Goal: Information Seeking & Learning: Understand process/instructions

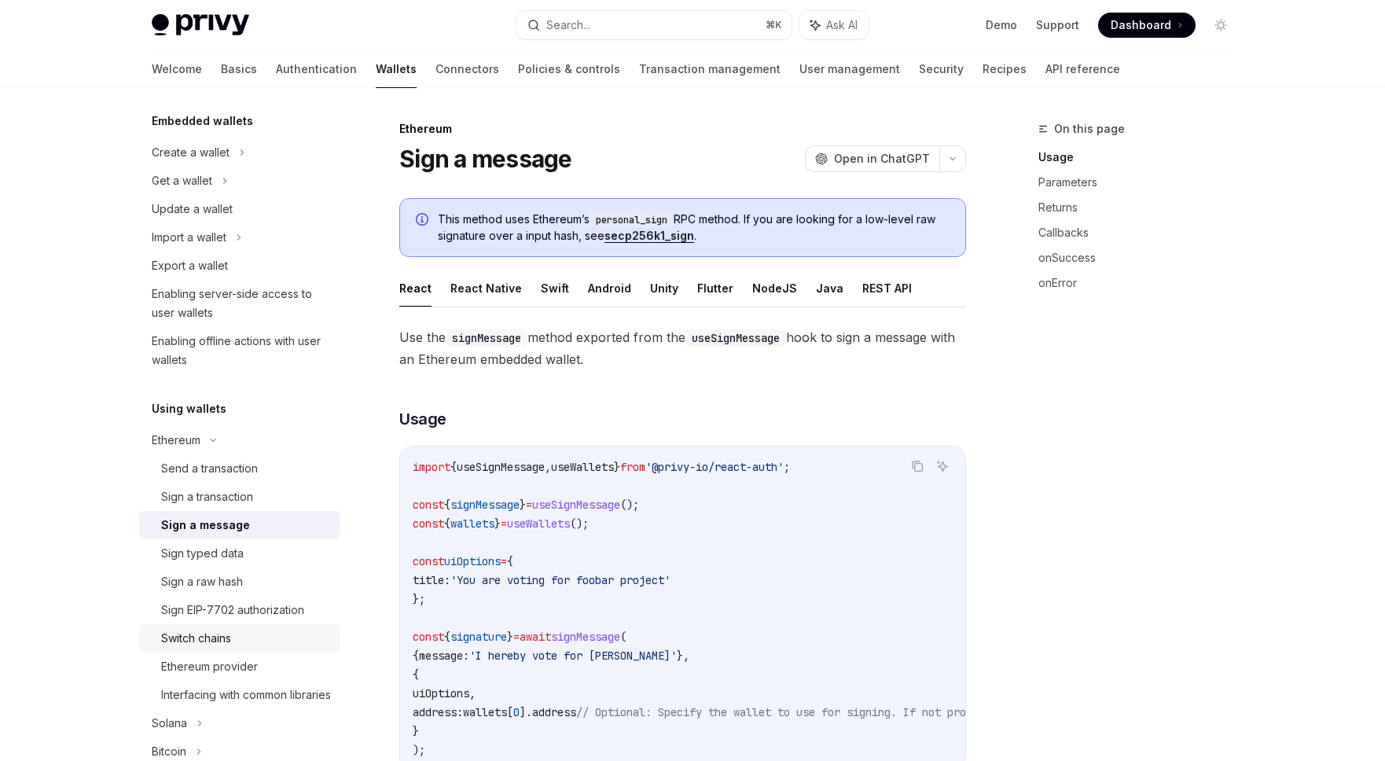
scroll to position [193, 0]
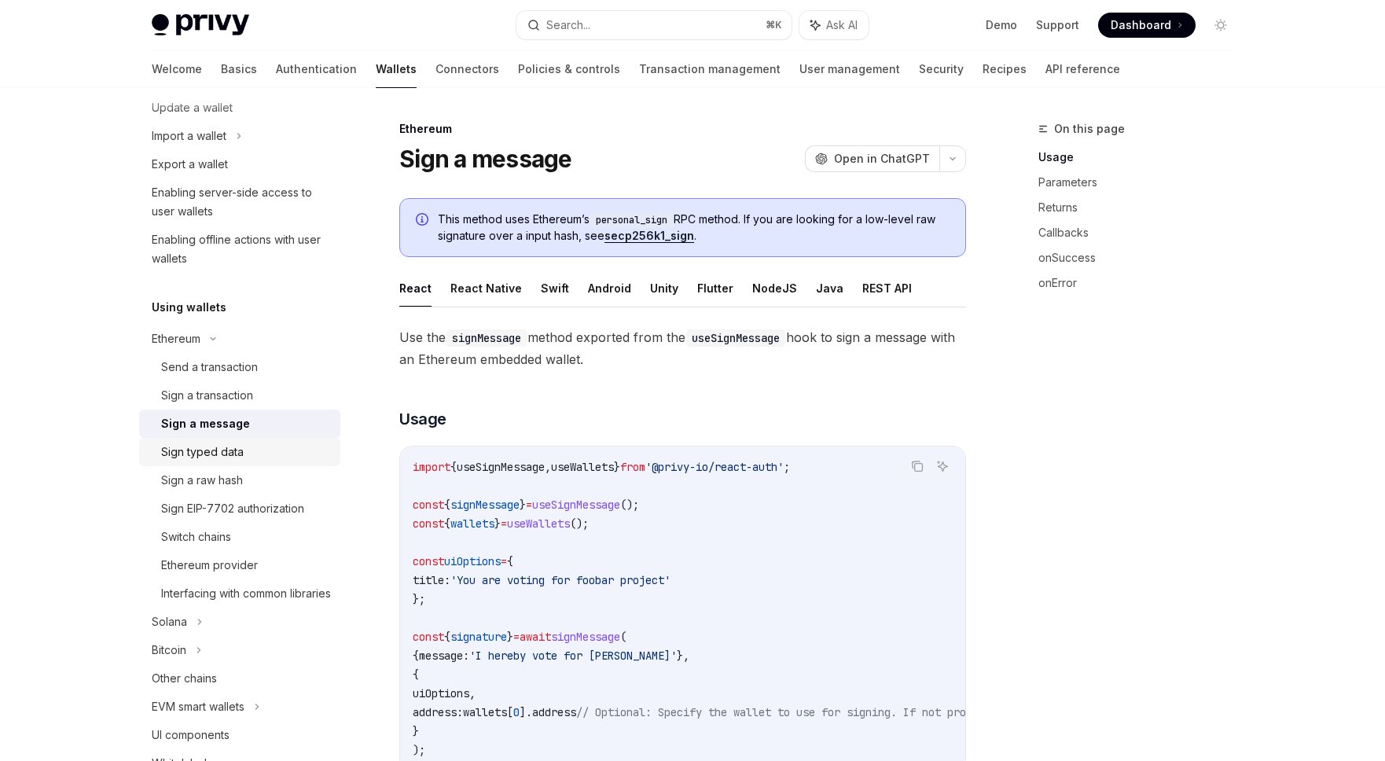
click at [223, 450] on div "Sign typed data" at bounding box center [202, 451] width 83 height 19
click at [218, 453] on div "Sign typed data" at bounding box center [202, 451] width 83 height 19
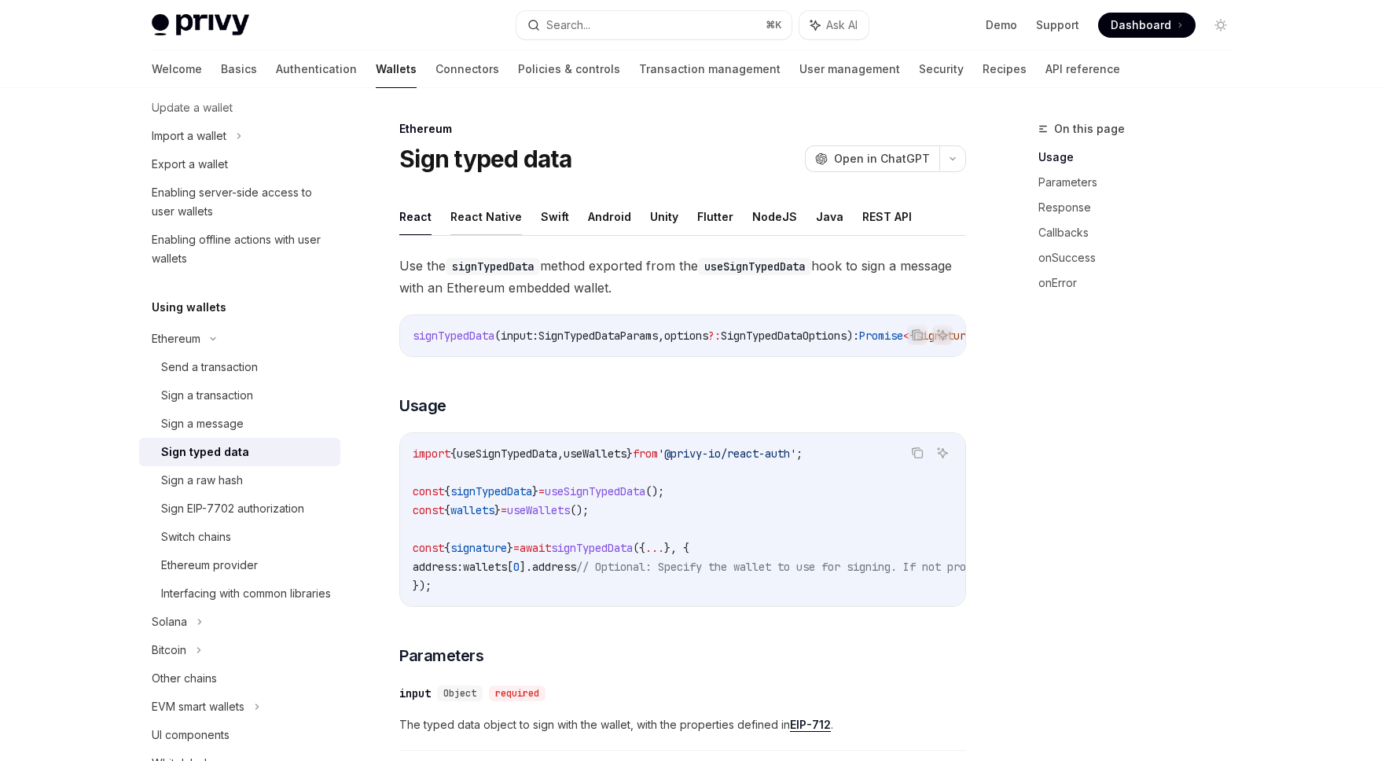
click at [494, 218] on button "React Native" at bounding box center [486, 216] width 72 height 37
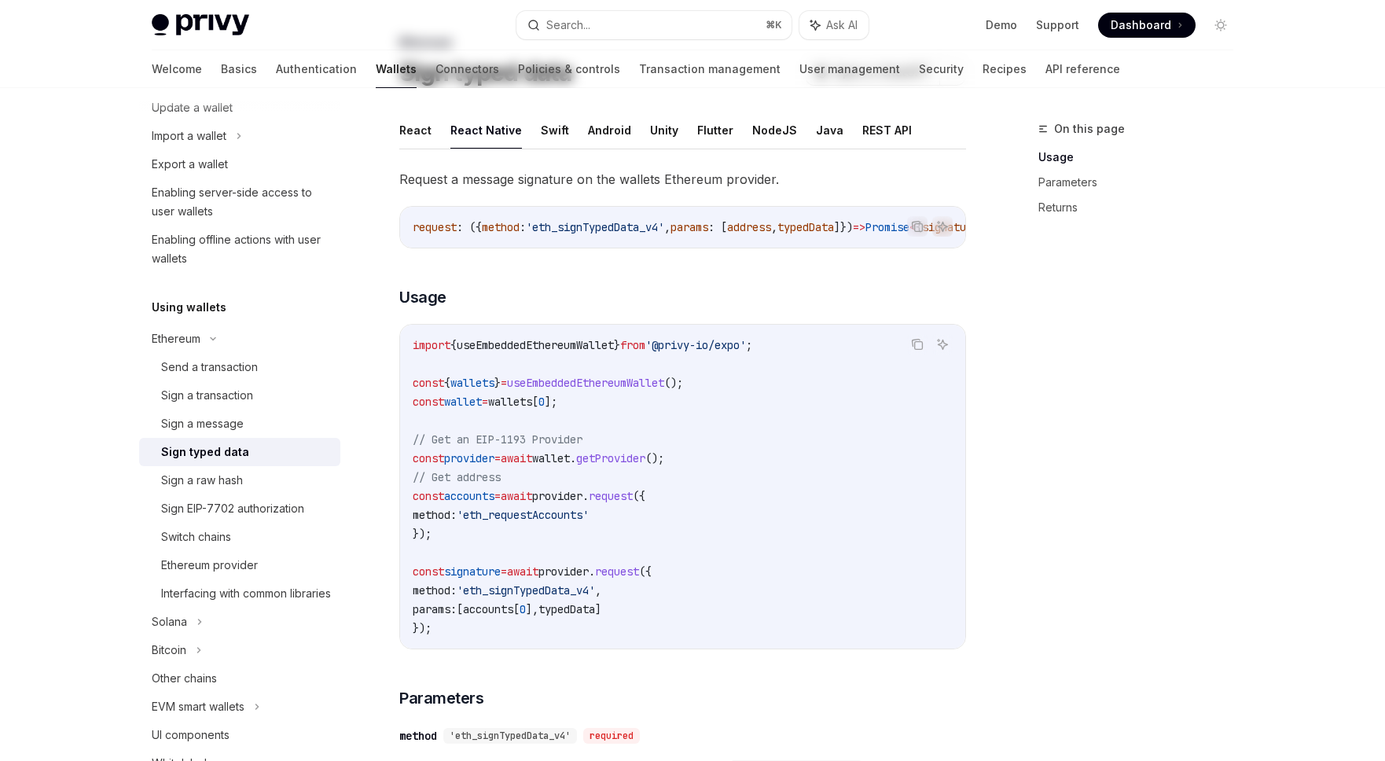
scroll to position [87, 0]
click at [552, 137] on button "Swift" at bounding box center [555, 129] width 28 height 37
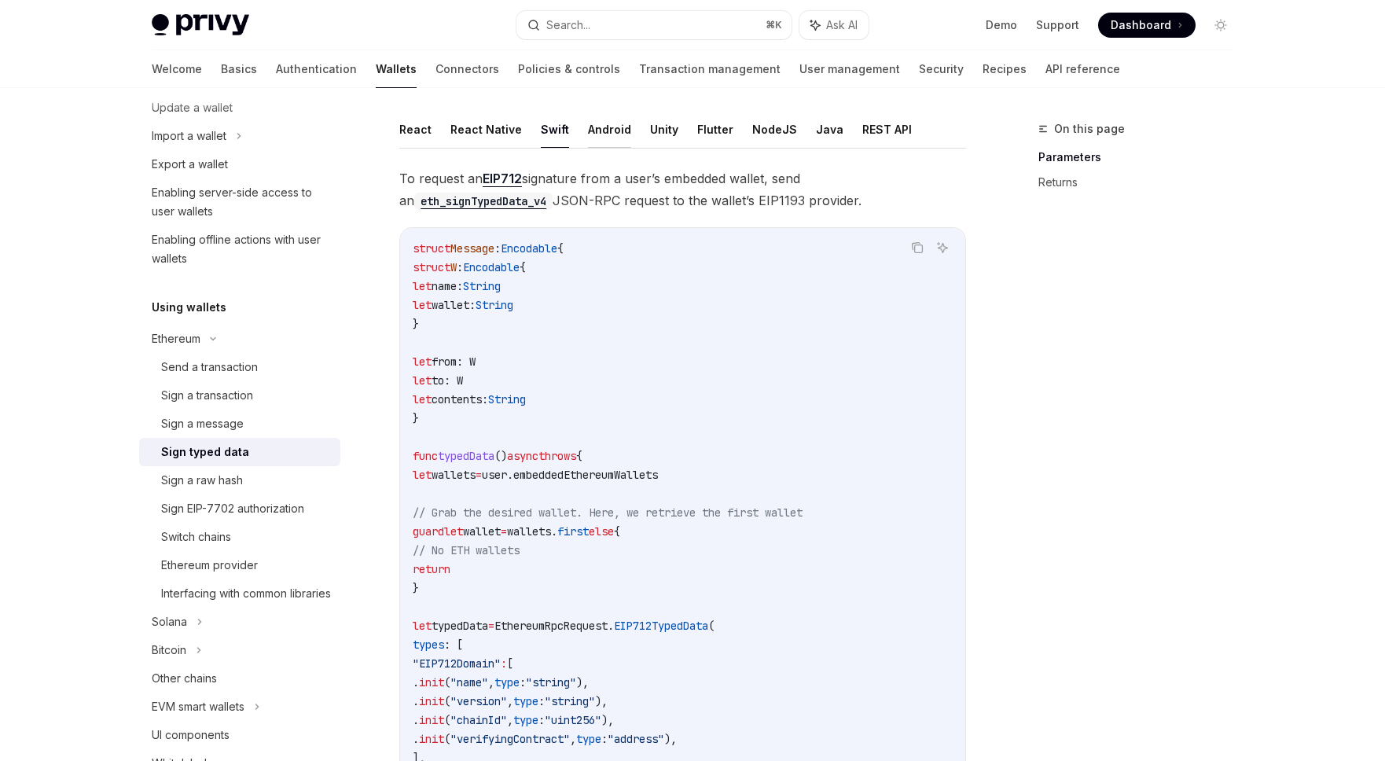
click at [604, 132] on button "Android" at bounding box center [609, 129] width 43 height 37
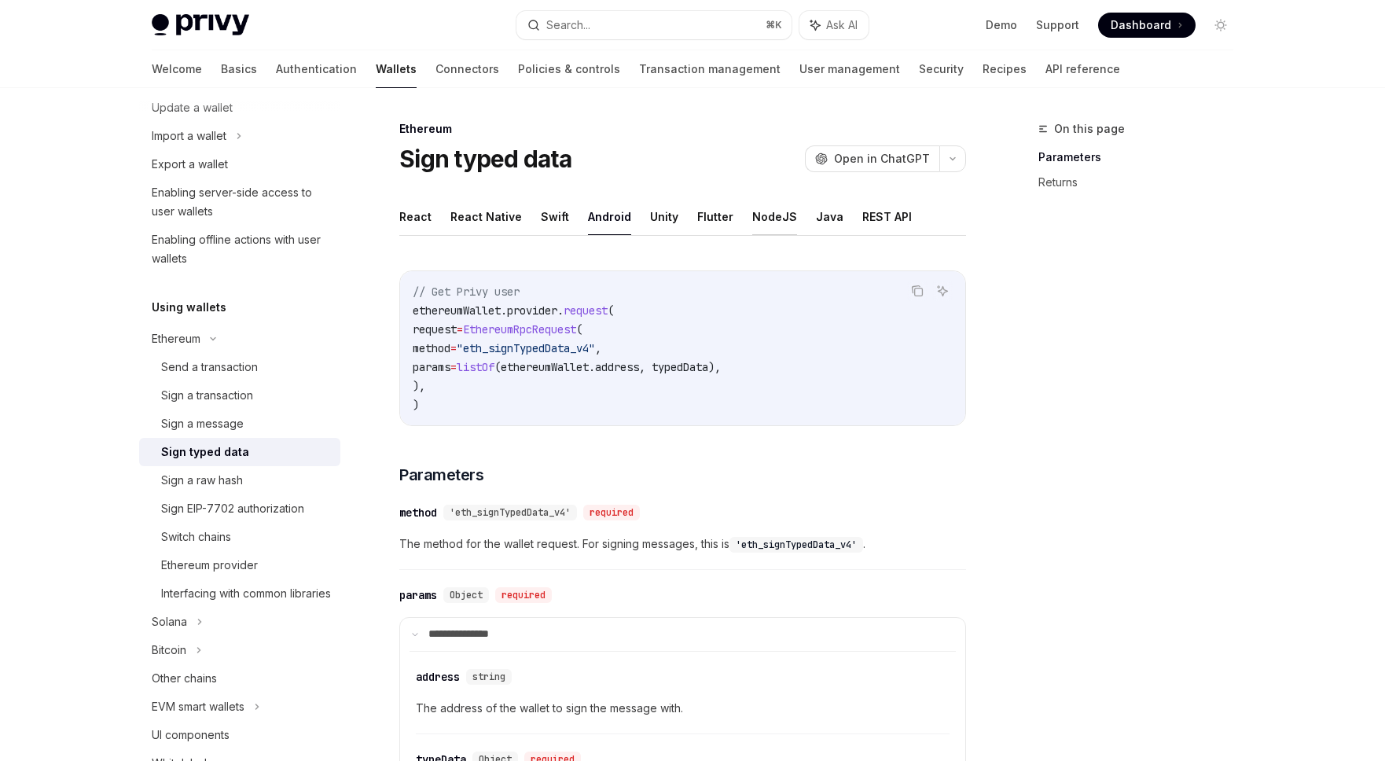
click at [759, 218] on button "NodeJS" at bounding box center [774, 216] width 45 height 37
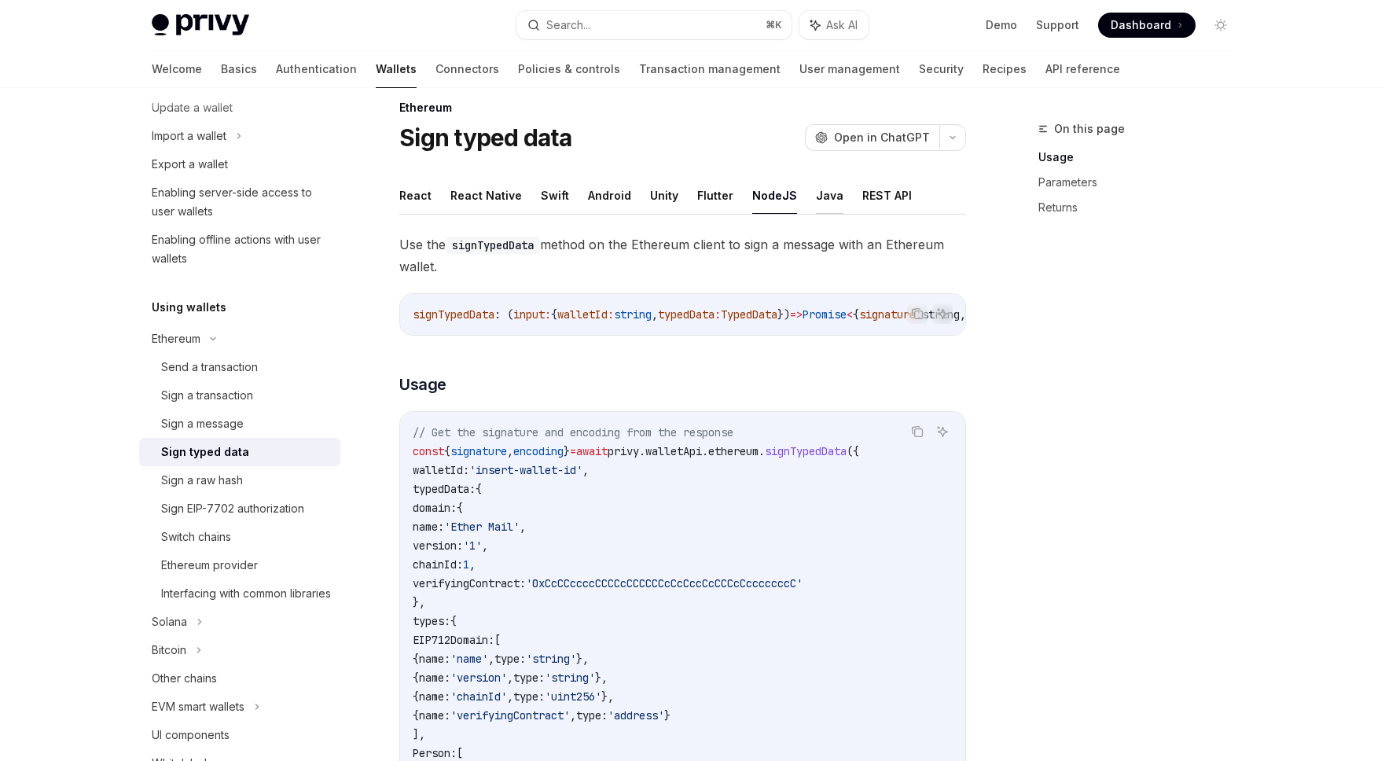
click at [822, 204] on button "Java" at bounding box center [830, 195] width 28 height 37
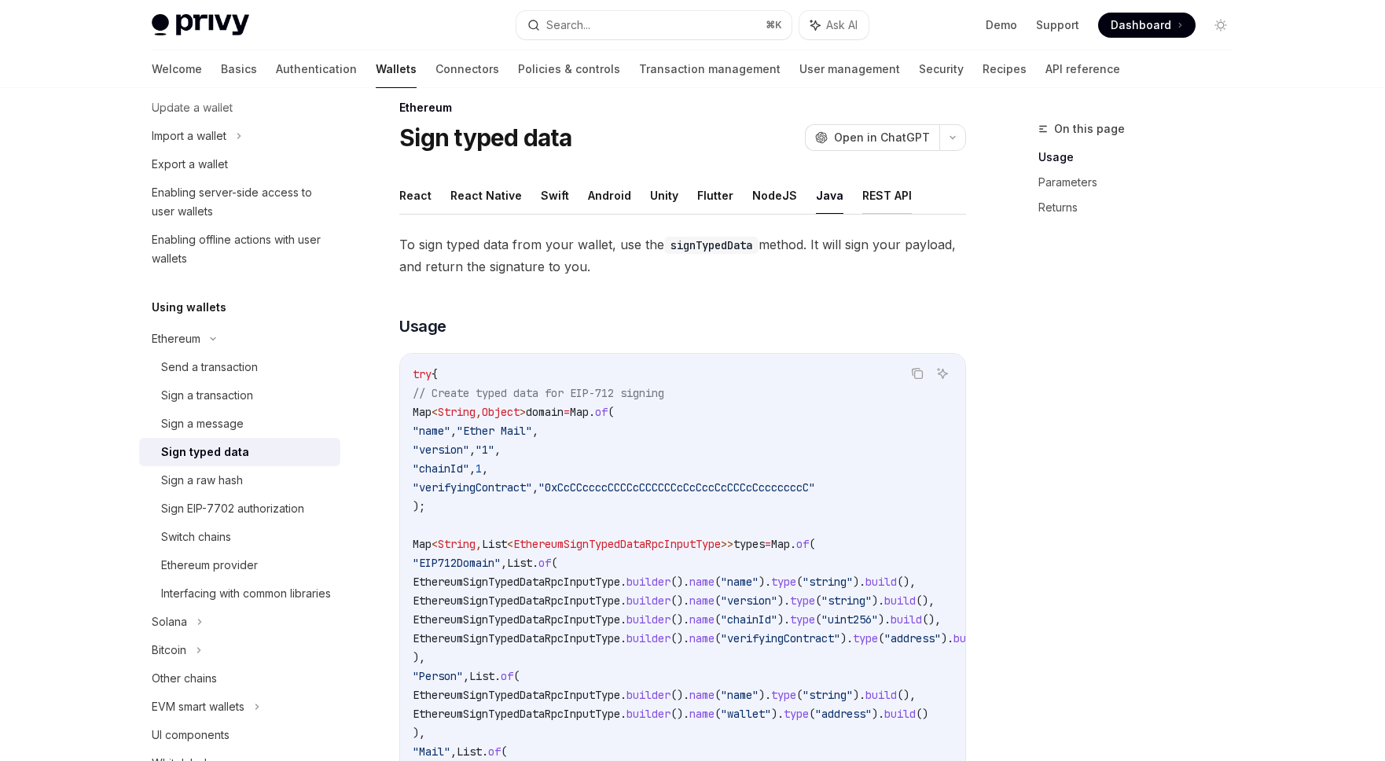
click at [873, 198] on button "REST API" at bounding box center [887, 195] width 50 height 37
type textarea "*"
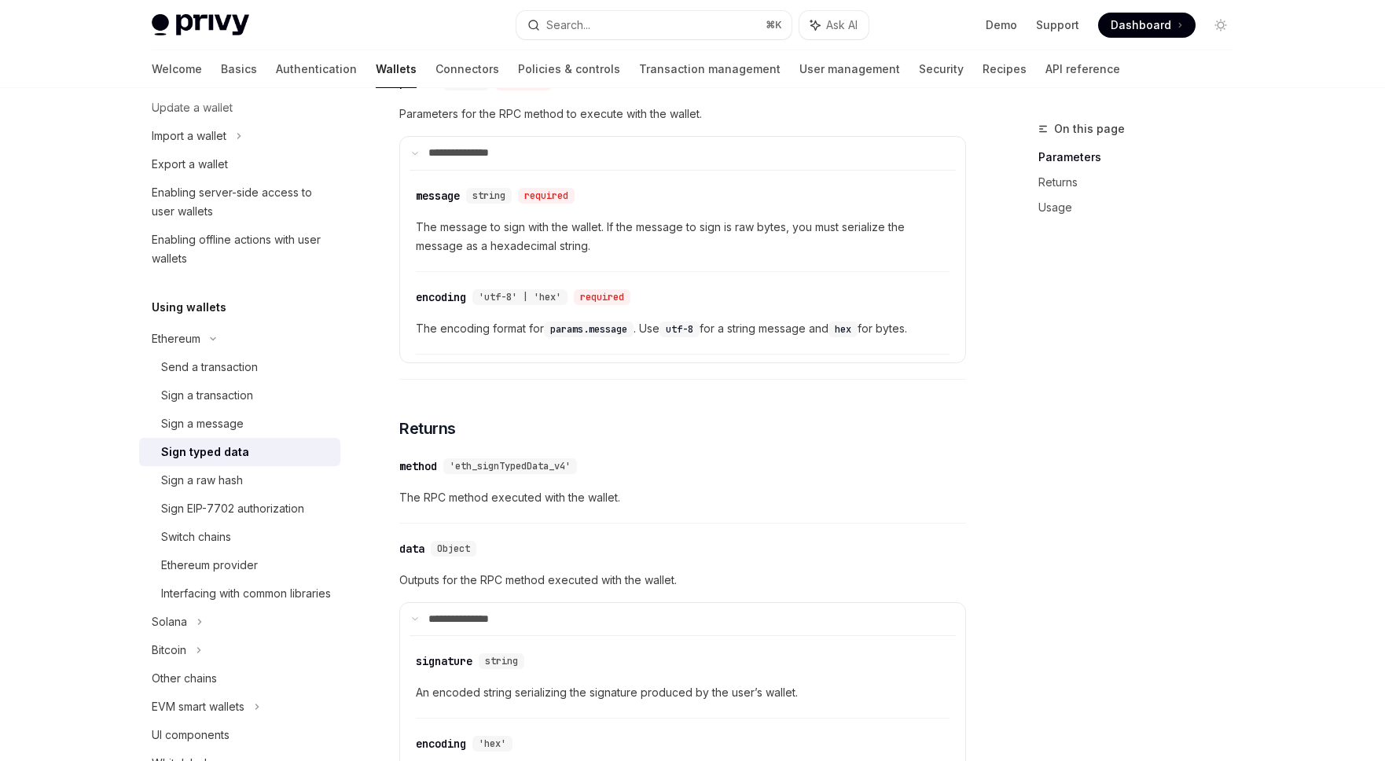
scroll to position [363, 0]
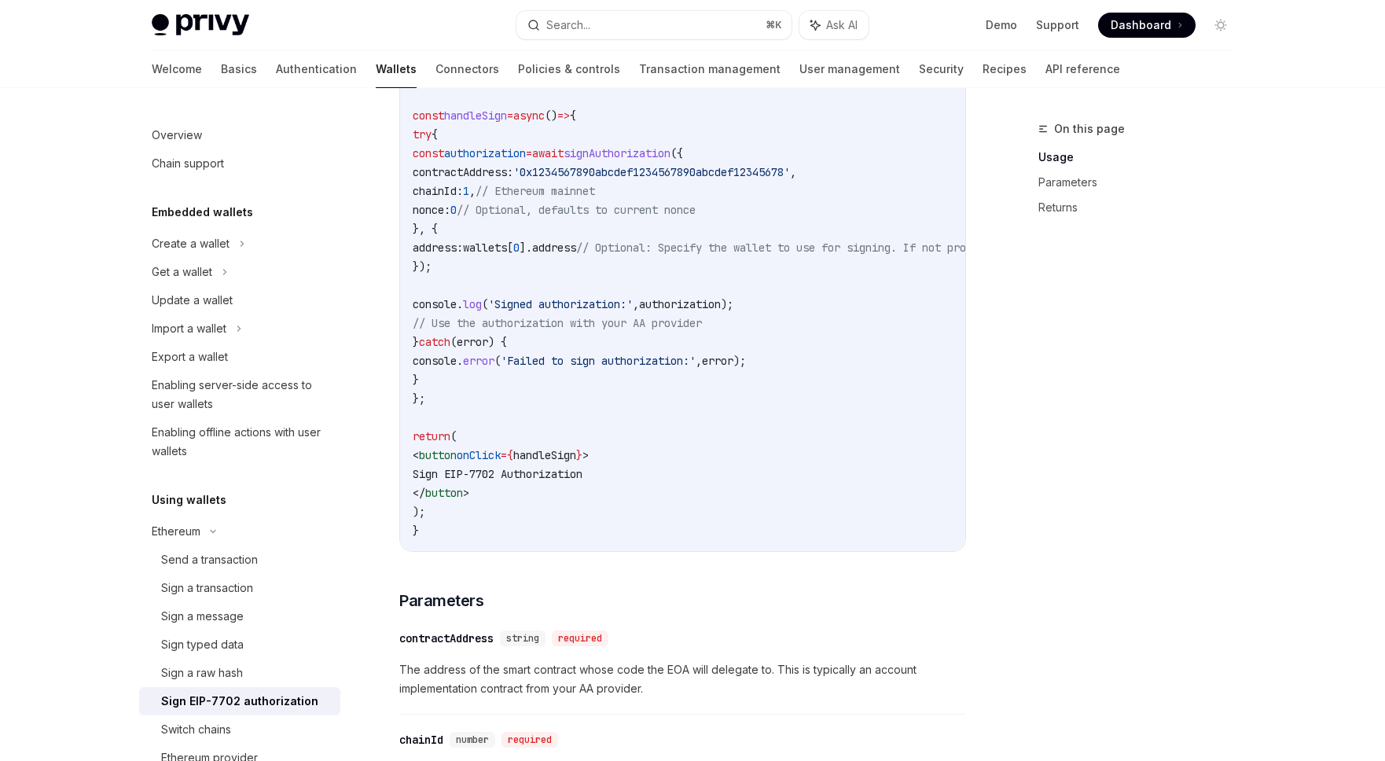
scroll to position [710, 0]
